Goal: Use online tool/utility

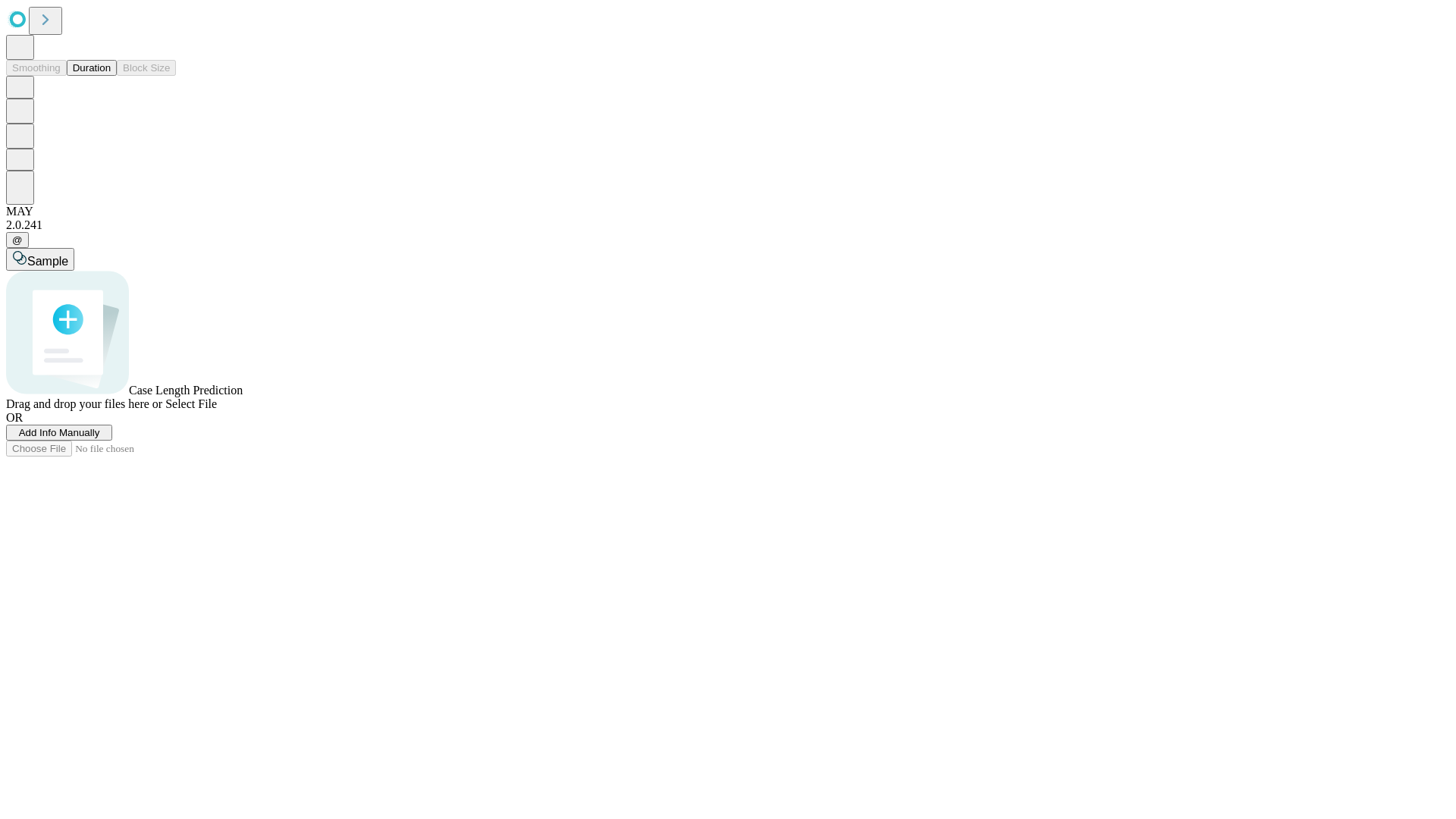
click at [110, 76] on button "Duration" at bounding box center [91, 67] width 50 height 16
click at [68, 255] on span "Sample" at bounding box center [47, 261] width 41 height 13
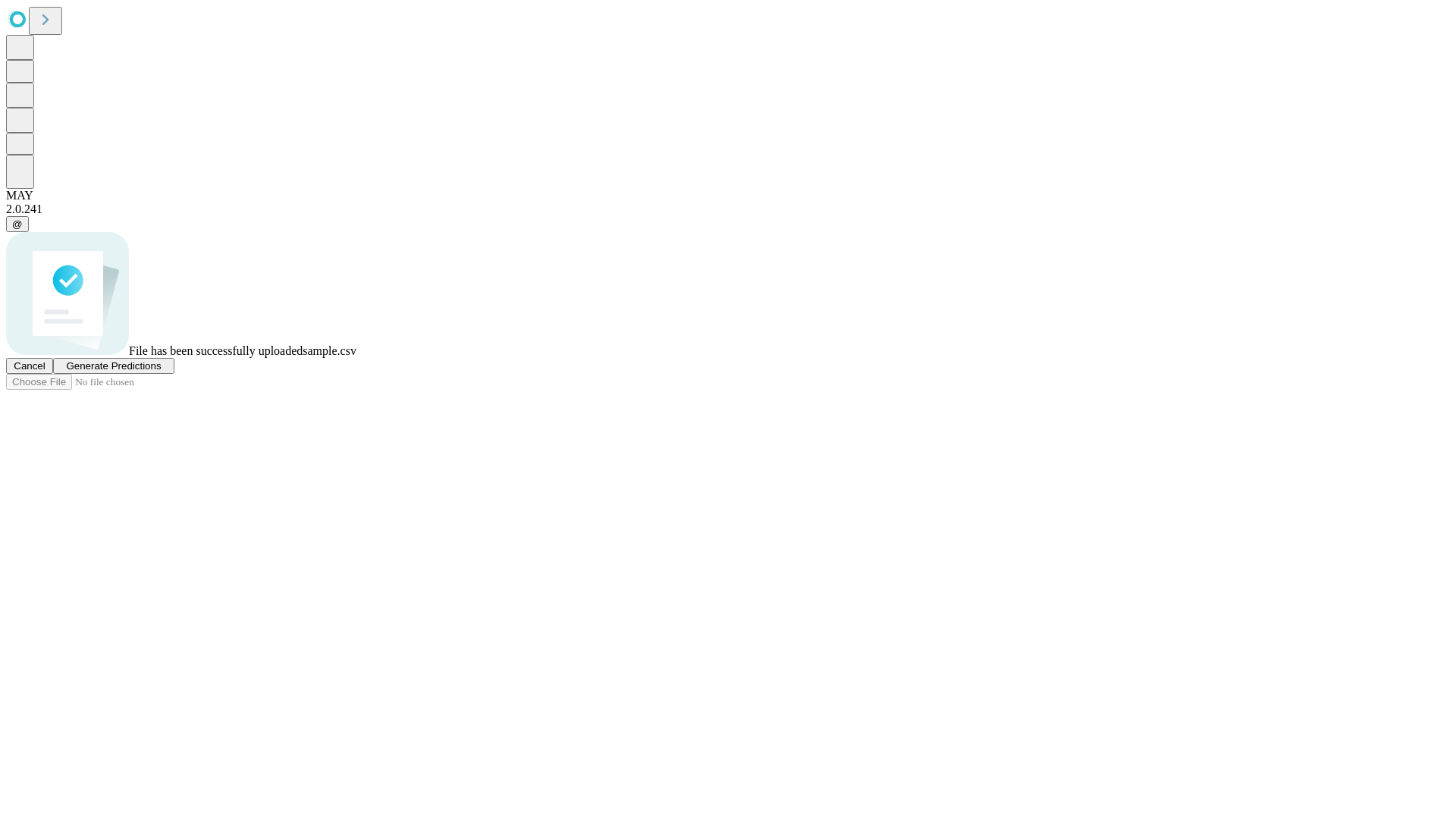
click at [161, 372] on span "Generate Predictions" at bounding box center [113, 366] width 95 height 12
